Goal: Information Seeking & Learning: Learn about a topic

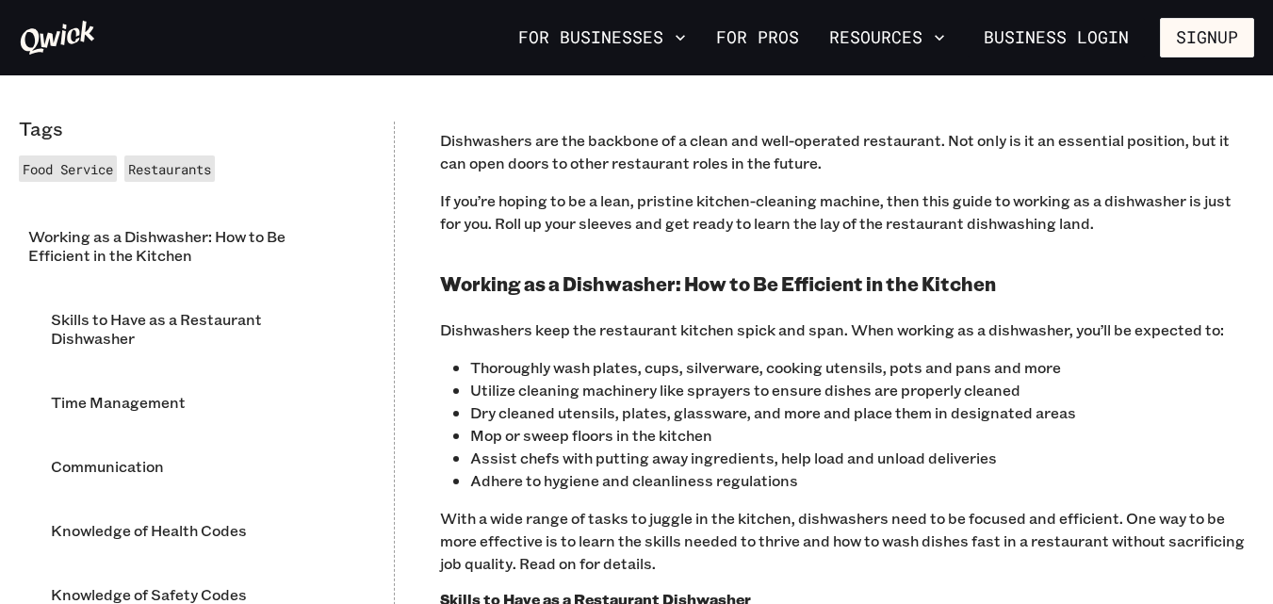
scroll to position [942, 0]
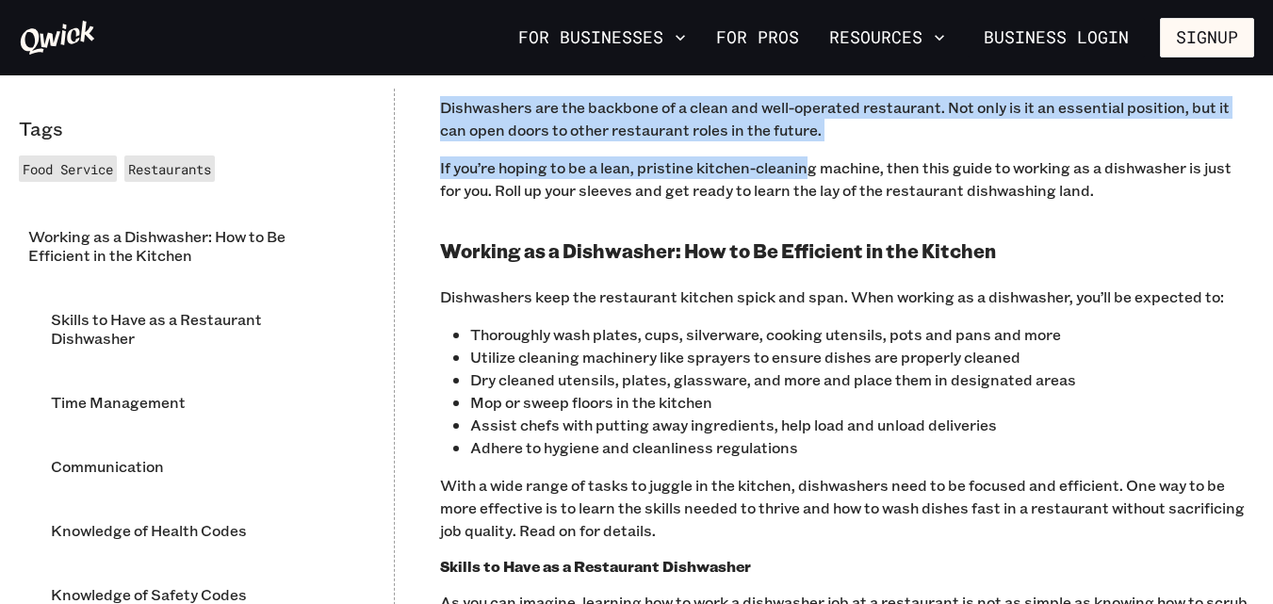
drag, startPoint x: 442, startPoint y: 100, endPoint x: 806, endPoint y: 149, distance: 367.0
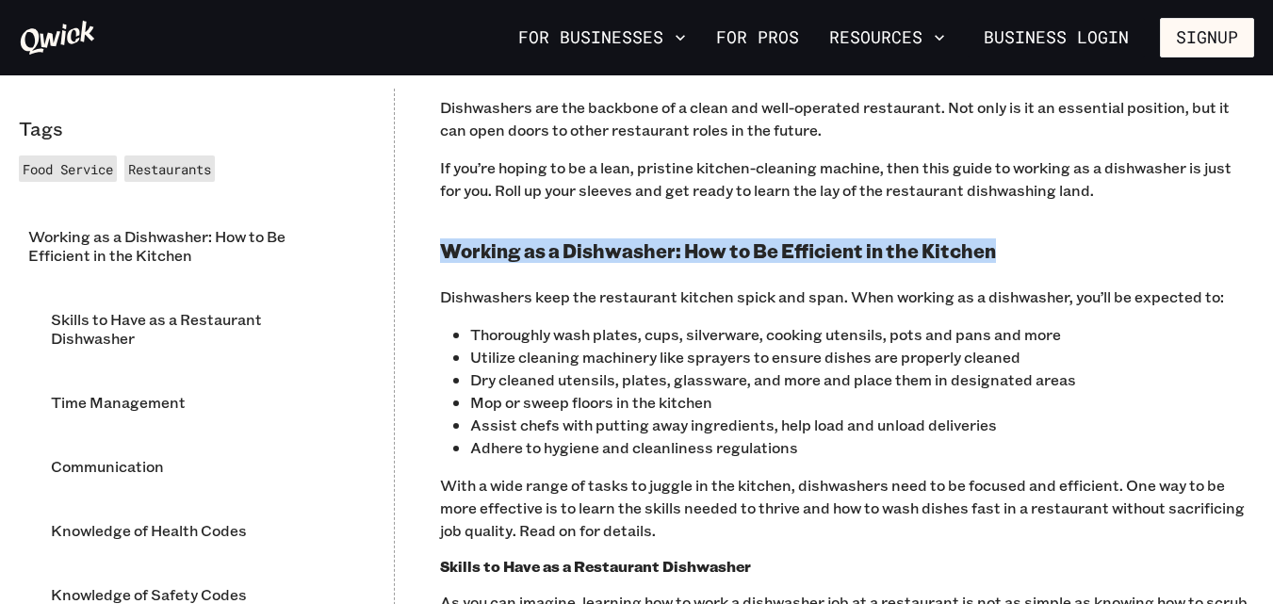
drag, startPoint x: 443, startPoint y: 243, endPoint x: 996, endPoint y: 252, distance: 553.1
click at [996, 252] on h2 "Working as a Dishwasher: How to Be Efficient in the Kitchen" at bounding box center [847, 251] width 814 height 24
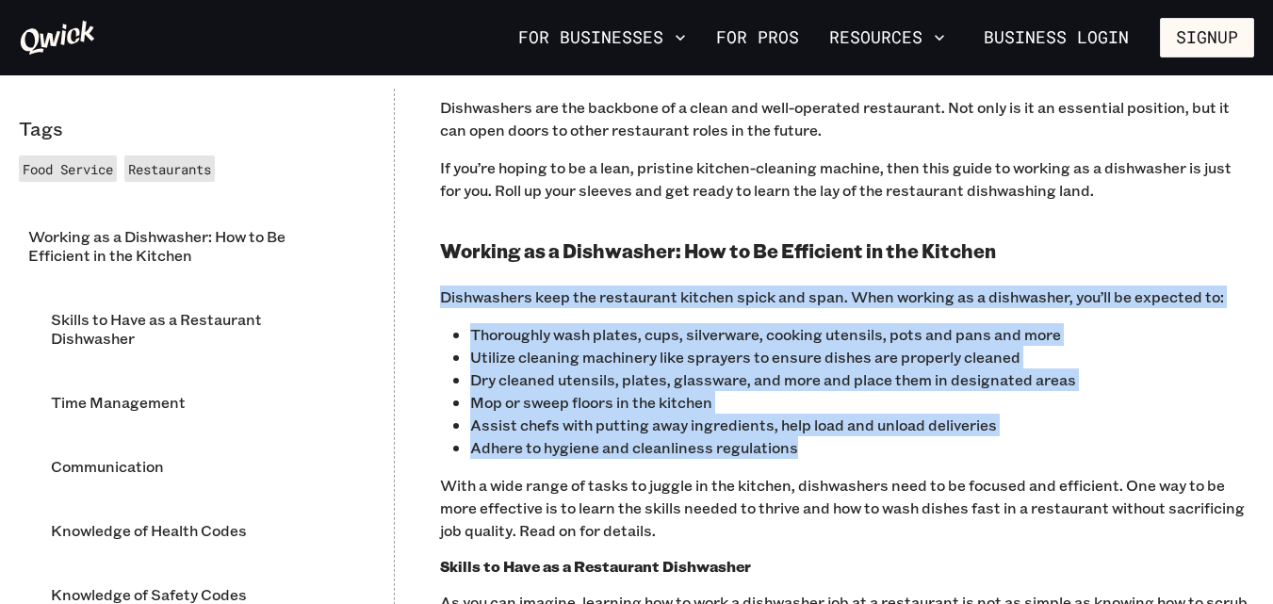
drag, startPoint x: 443, startPoint y: 296, endPoint x: 852, endPoint y: 446, distance: 435.5
click at [852, 446] on p "Adhere to hygiene and cleanliness regulations" at bounding box center [862, 447] width 784 height 23
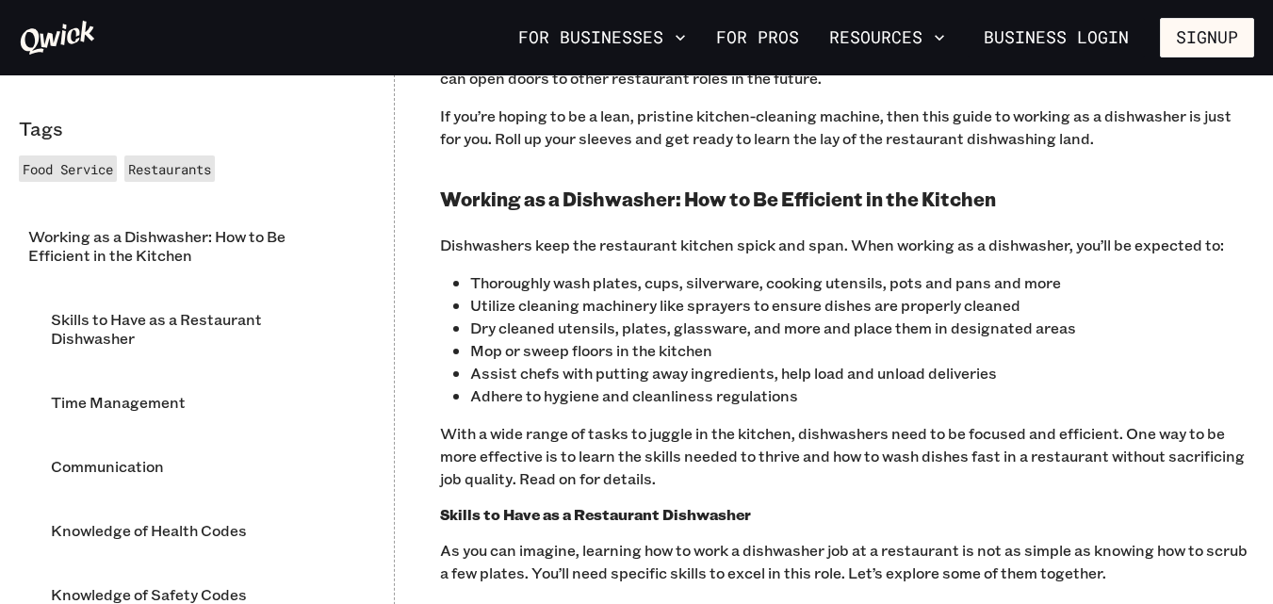
scroll to position [1036, 0]
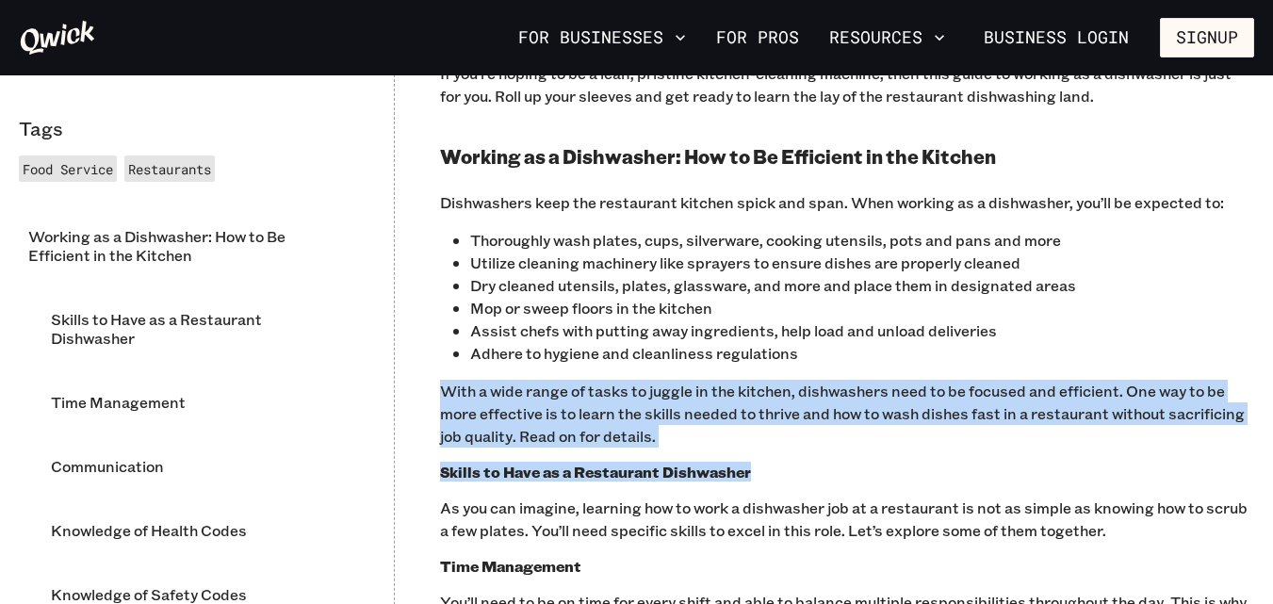
drag, startPoint x: 434, startPoint y: 384, endPoint x: 767, endPoint y: 460, distance: 341.0
click at [737, 445] on p "‍With a wide range of tasks to juggle in the kitchen, dishwashers need to be fo…" at bounding box center [847, 414] width 814 height 68
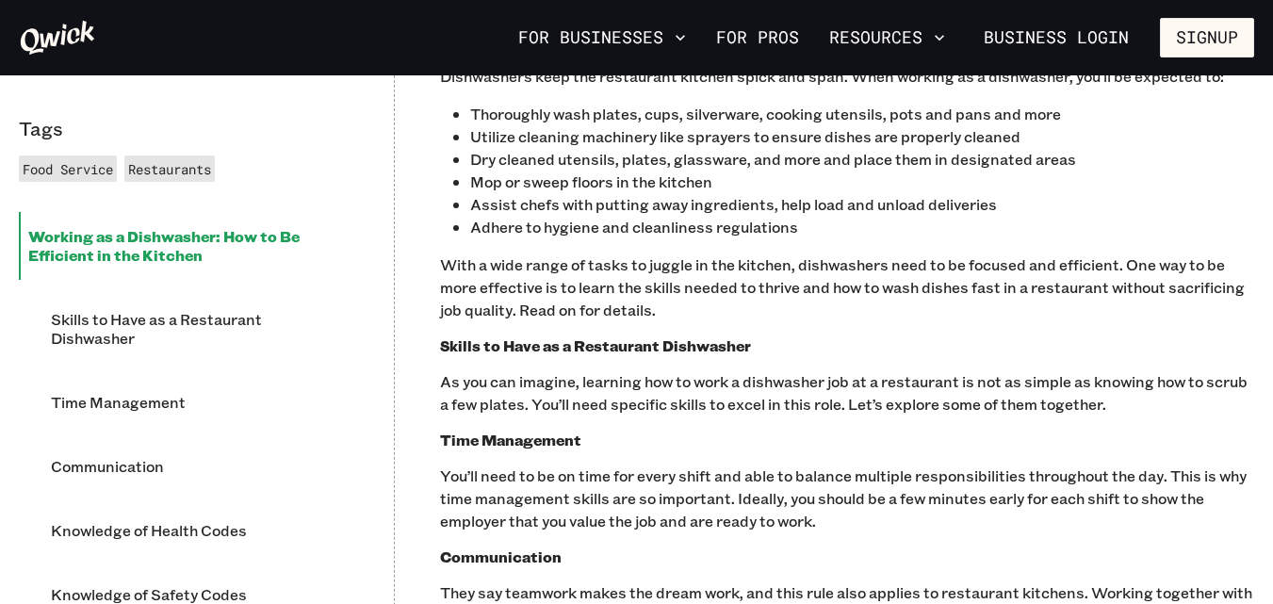
scroll to position [1131, 0]
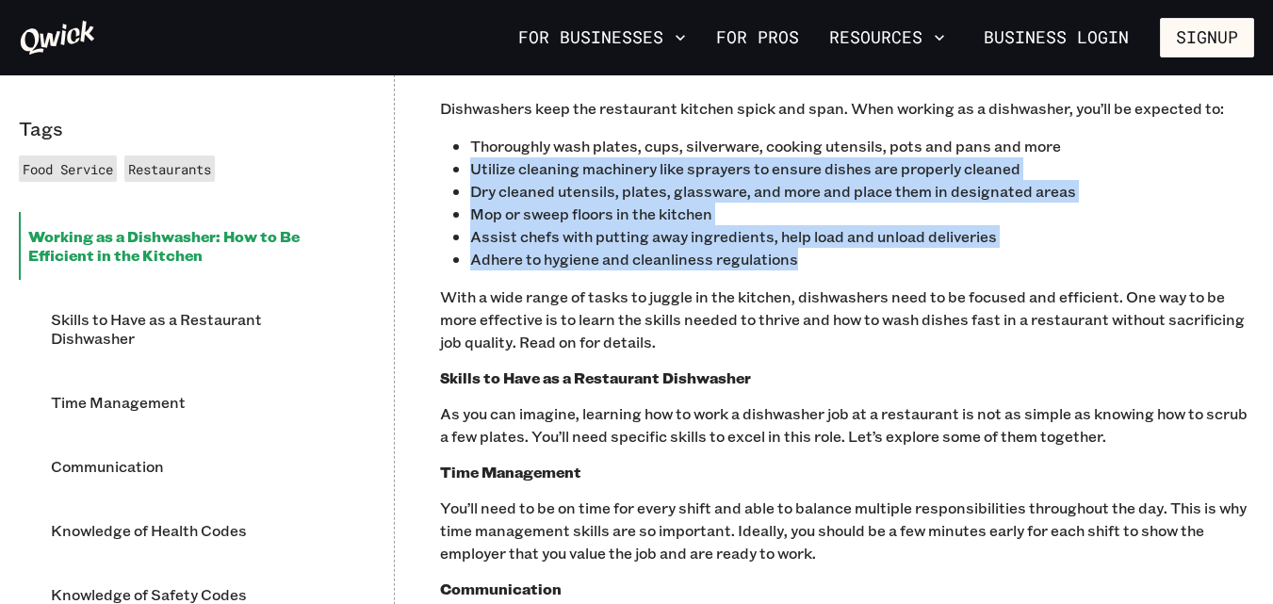
drag, startPoint x: 801, startPoint y: 260, endPoint x: 475, endPoint y: 157, distance: 341.8
click at [475, 157] on ul "Thoroughly wash plates, cups, silverware, cooking utensils, pots and pans and m…" at bounding box center [862, 203] width 784 height 136
